Goal: Communication & Community: Ask a question

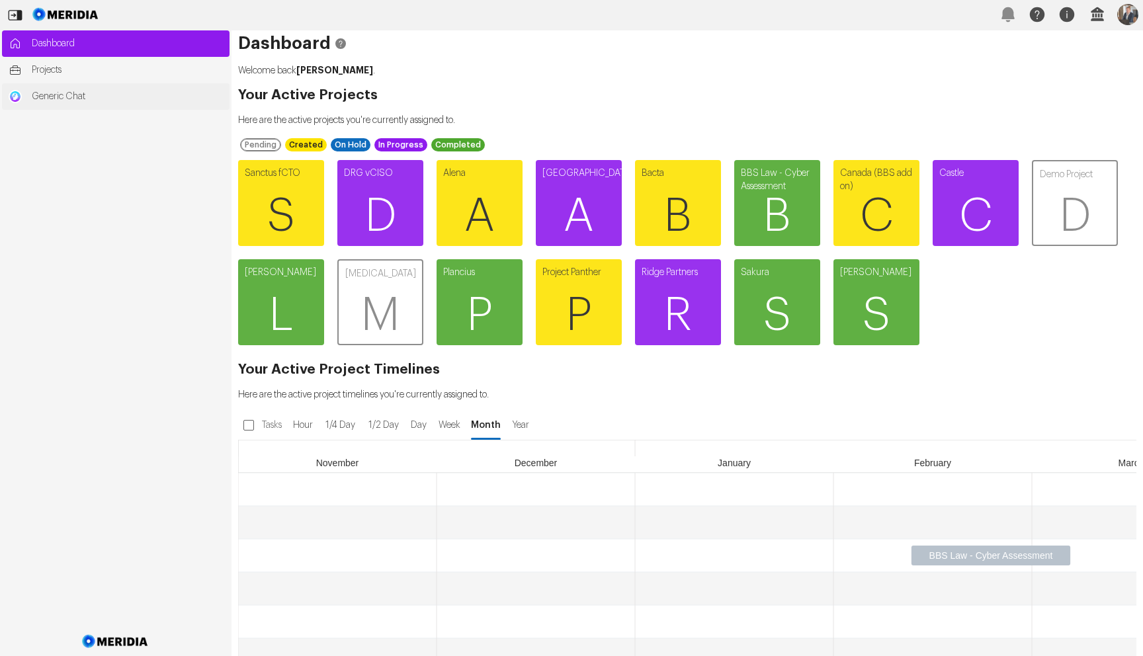
click at [87, 91] on span "Generic Chat" at bounding box center [127, 96] width 191 height 13
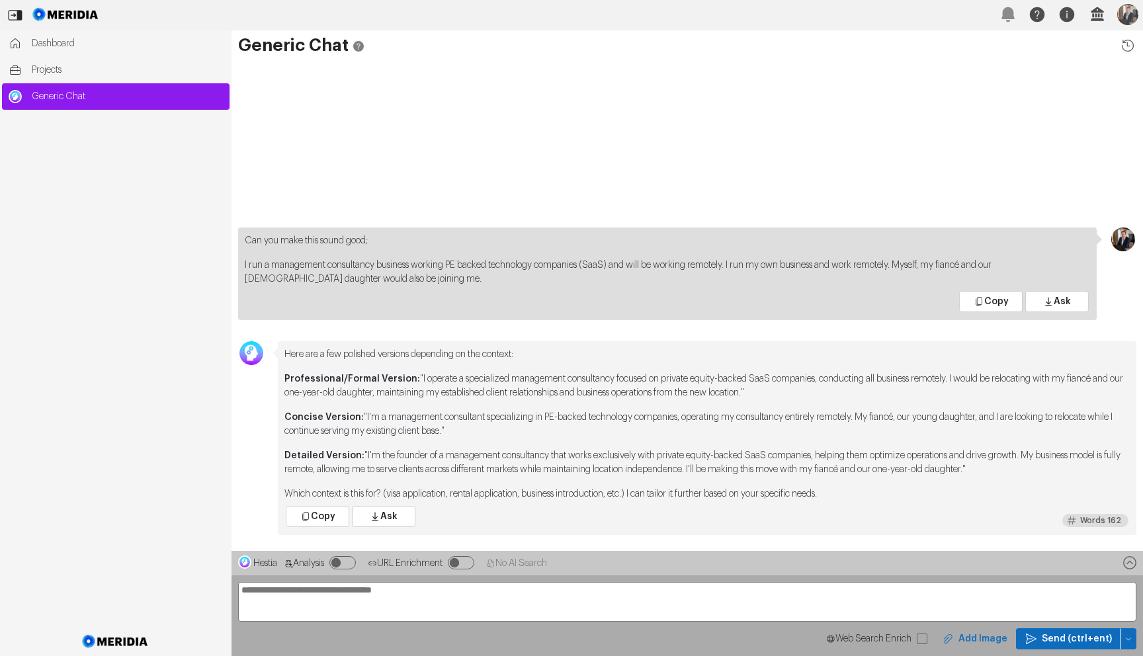
click at [994, 638] on button "Add Image" at bounding box center [973, 638] width 83 height 21
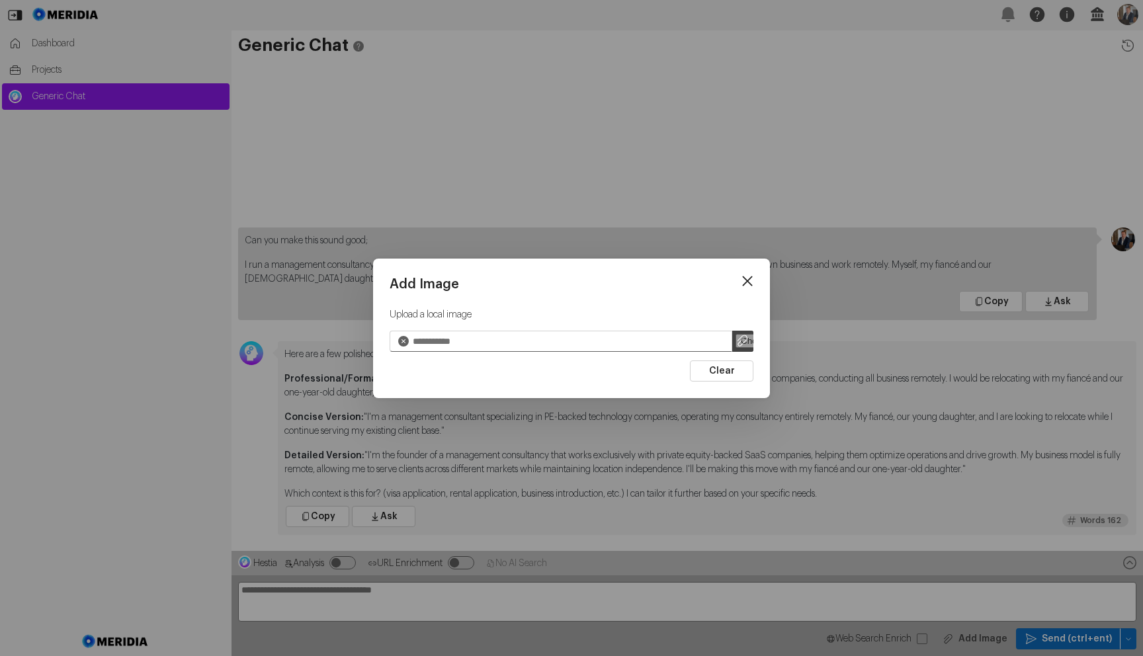
click at [759, 277] on div "Add Image Upload a local image Clear" at bounding box center [571, 329] width 397 height 140
click at [747, 278] on icon at bounding box center [747, 281] width 20 height 20
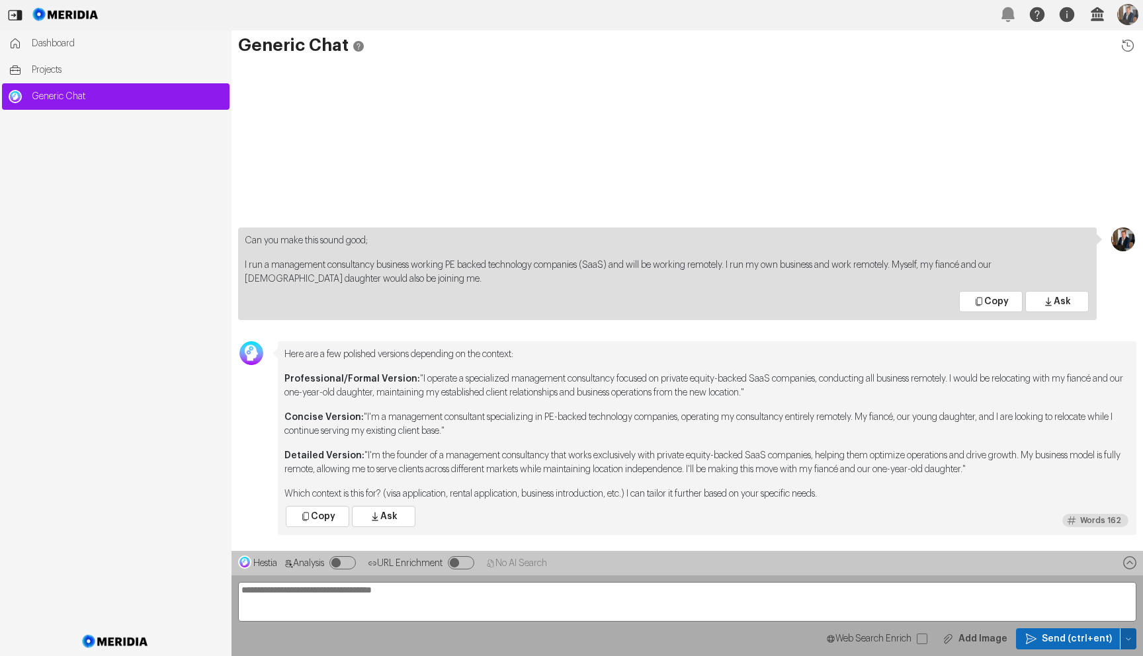
click at [1129, 631] on button "button" at bounding box center [1128, 638] width 16 height 21
click at [1092, 549] on span "Clear Chat Sesssion" at bounding box center [1073, 546] width 101 height 13
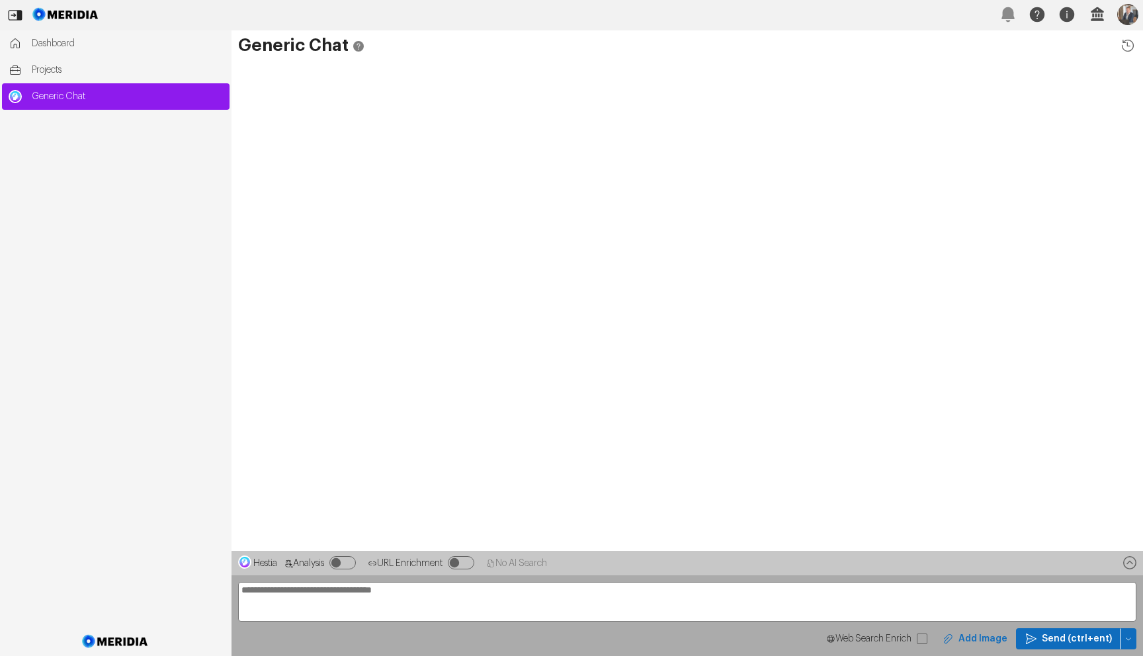
click at [983, 641] on button "Add Image" at bounding box center [973, 638] width 83 height 21
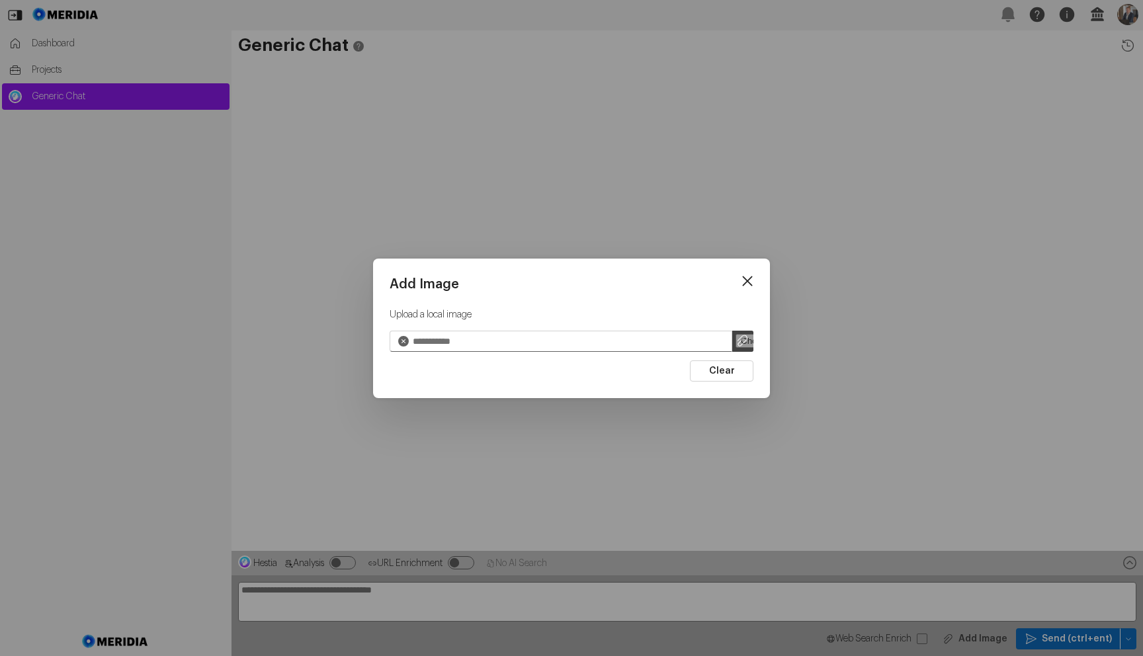
click at [738, 343] on input "file" at bounding box center [742, 341] width 21 height 21
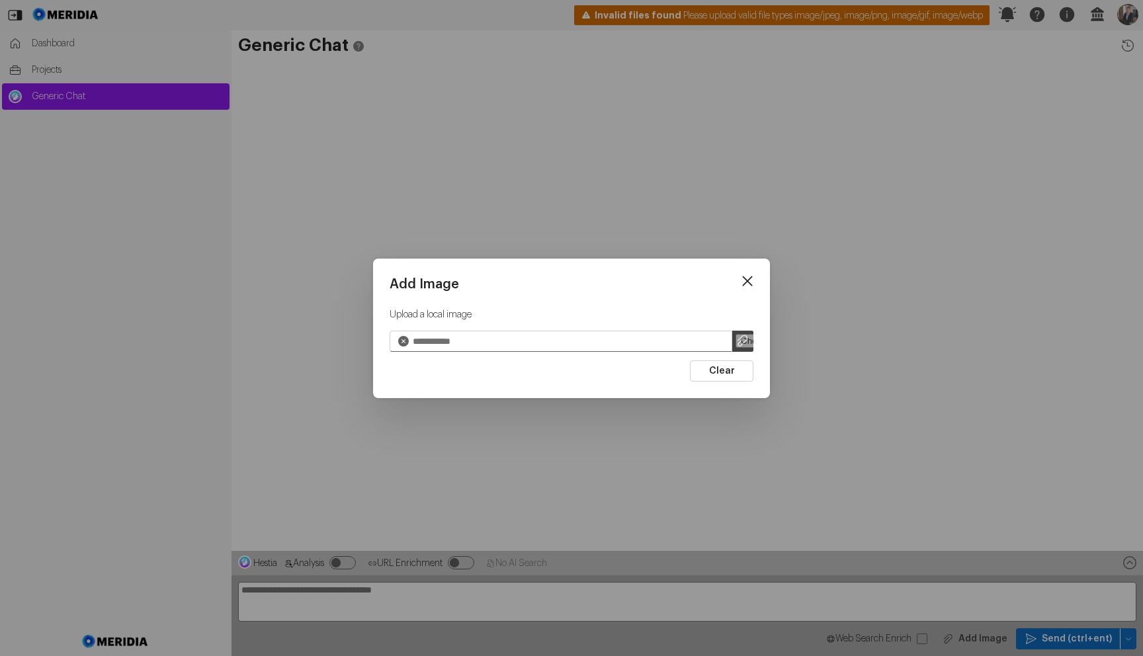
click at [732, 343] on input "file" at bounding box center [742, 341] width 21 height 21
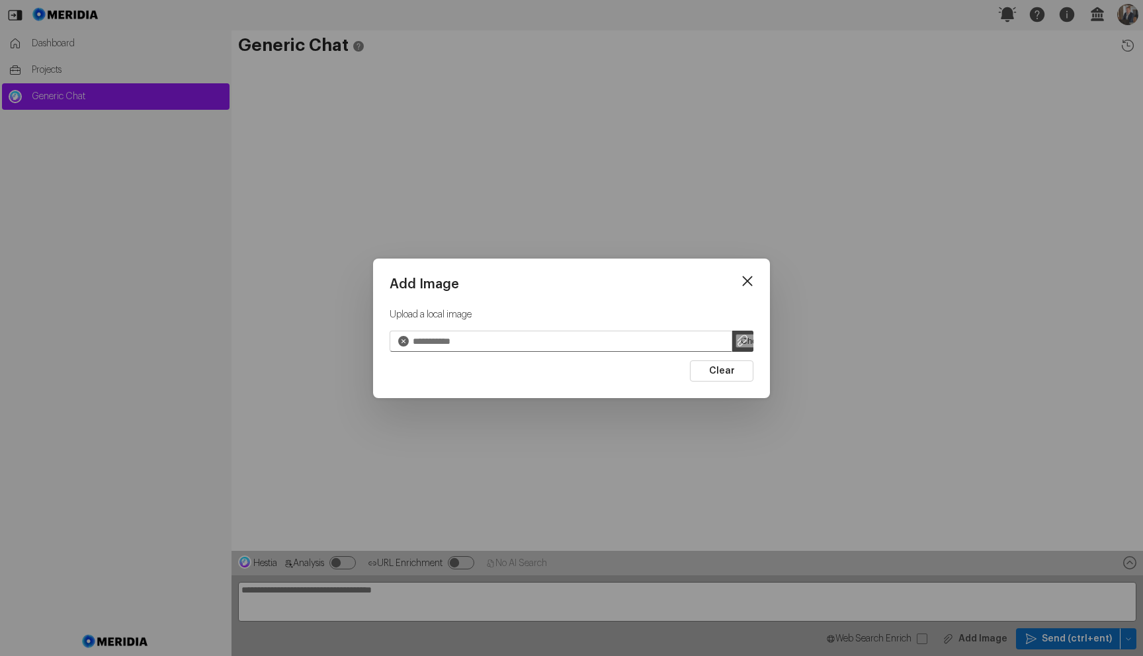
type input "**********"
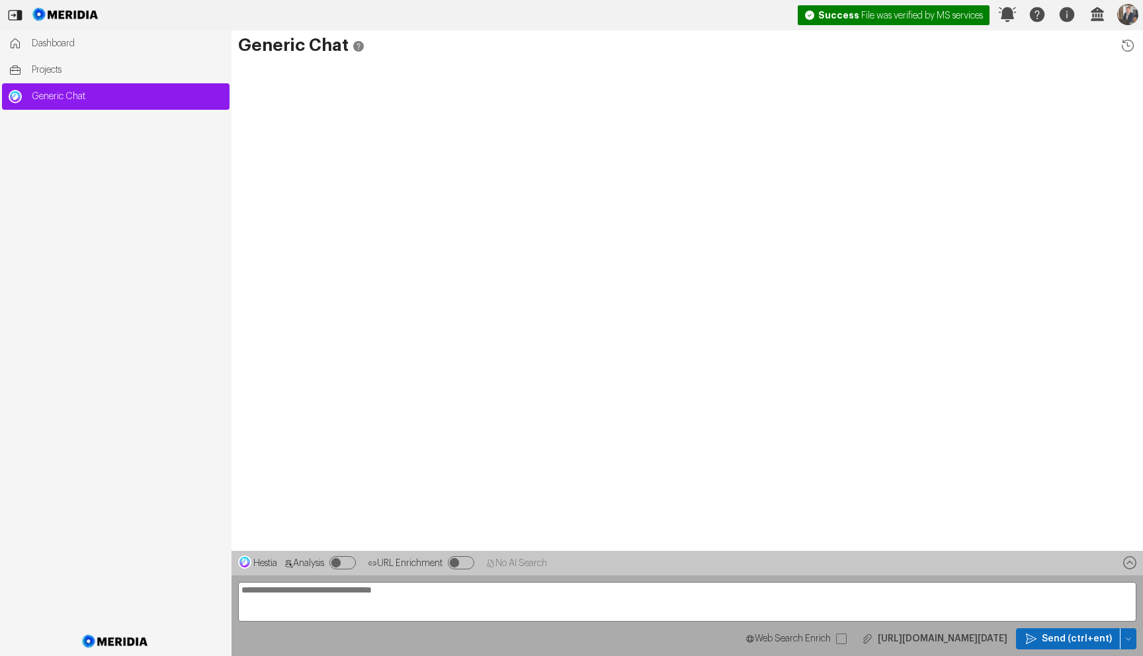
click at [460, 582] on textarea at bounding box center [687, 602] width 898 height 40
type textarea "**********"
